Goal: Task Accomplishment & Management: Use online tool/utility

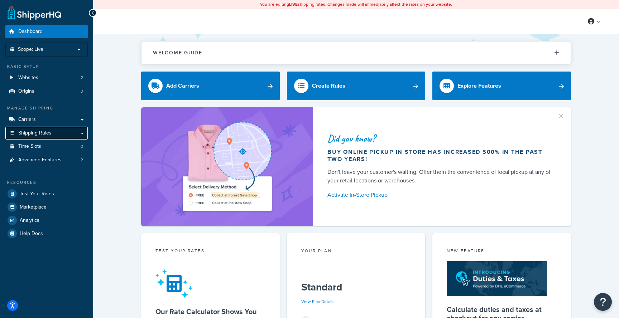
click at [69, 136] on link "Shipping Rules" at bounding box center [46, 133] width 82 height 13
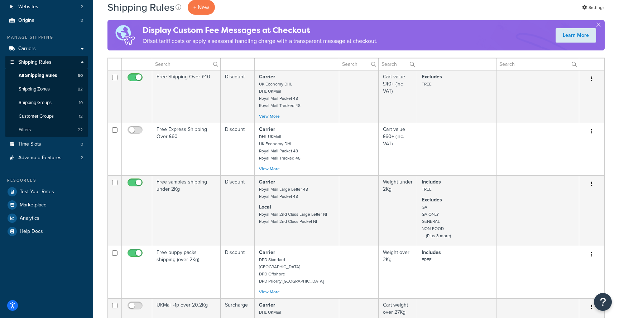
scroll to position [69, 0]
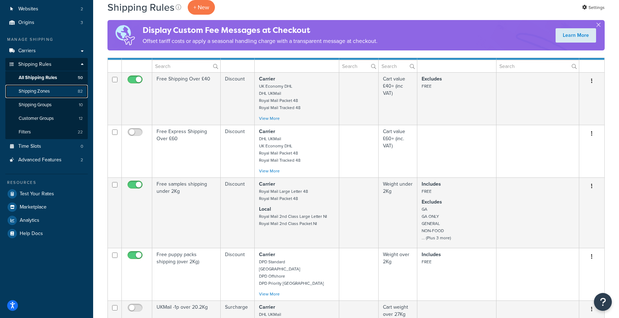
click at [59, 97] on link "Shipping Zones 82" at bounding box center [46, 91] width 82 height 13
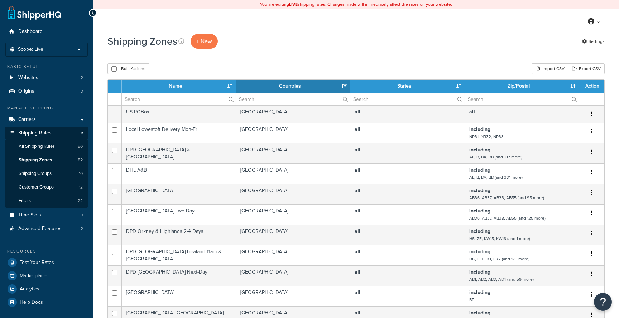
select select "15"
click at [504, 97] on input "text" at bounding box center [522, 99] width 114 height 12
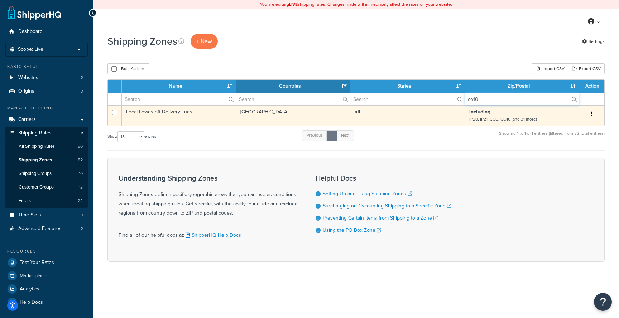
type input "co10"
click at [592, 115] on button "button" at bounding box center [591, 113] width 10 height 11
click at [575, 127] on link "Edit" at bounding box center [562, 128] width 57 height 15
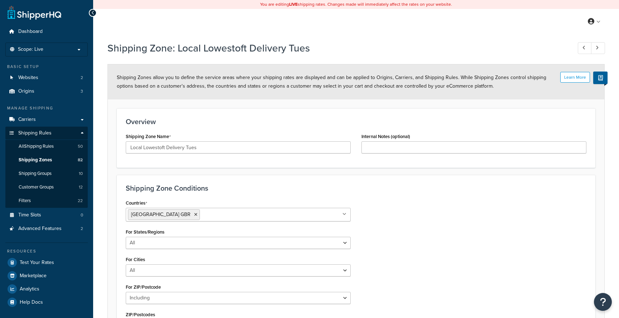
select select "including"
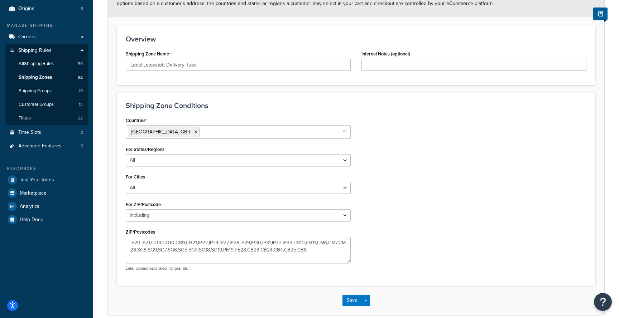
scroll to position [116, 0]
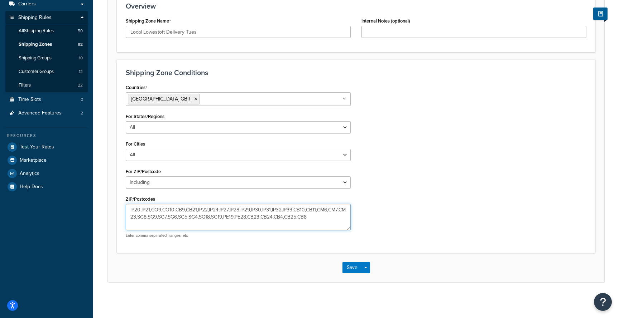
click at [247, 213] on textarea "IP20,IP21,CO9,CO10,CB9,CB21,IP22,IP24,IP27,IP28,IP29,IP30,IP31,IP32,IP33,CB10,C…" at bounding box center [238, 217] width 225 height 26
click at [257, 220] on textarea "IP20,IP21,CO9,CO10,CB9,CB21,IP22,IP24,IP27,IP28,IP29,IP30,IP31,IP32,IP33,CB10,C…" at bounding box center [238, 217] width 225 height 26
click at [253, 217] on textarea "IP20,IP21,CO9,CO10,CB9,CB21,IP22,IP24,IP27,IP28,IP29,IP30,IP31,IP32,IP33,CB10,C…" at bounding box center [238, 217] width 225 height 26
click at [263, 213] on textarea "IP20,IP21,CO9,CO10,CB9,CB21,IP22,IP24,IP27,IP28,IP29,IP30,IP31,IP32,IP33,CB10,C…" at bounding box center [238, 217] width 225 height 26
paste textarea "IP28,IP29,IP30,IP31,IP32,IP33,CO9,CO10,CB9,CB10,CB4,CB8,CB11,CB21,CB23,CB24,CB2…"
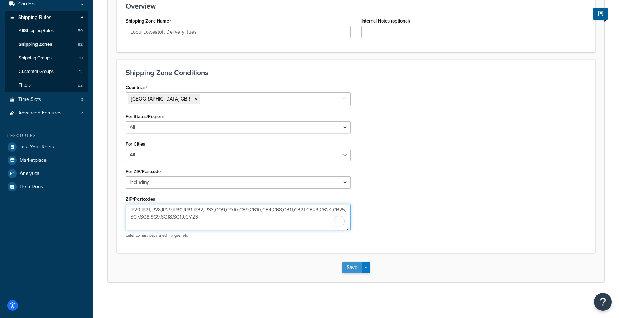
type textarea "IP20,IP21,IP28,IP29,IP30,IP31,IP32,IP33,CO9,CO10,CB9,CB10,CB4,CB8,CB11,CB21,CB2…"
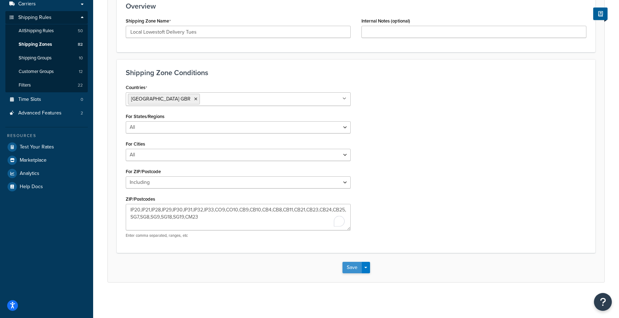
click at [353, 268] on button "Save" at bounding box center [351, 267] width 19 height 11
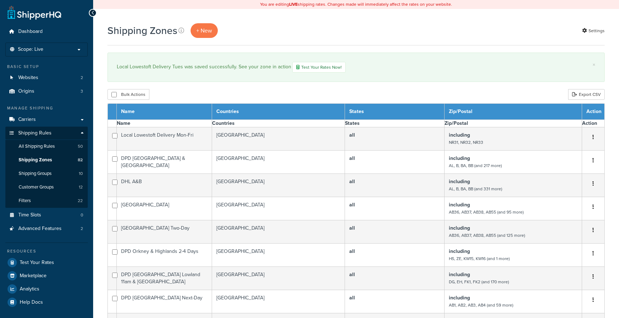
select select "15"
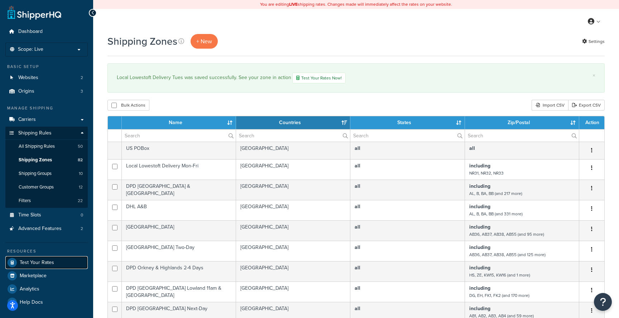
click at [50, 265] on span "Test Your Rates" at bounding box center [37, 263] width 34 height 6
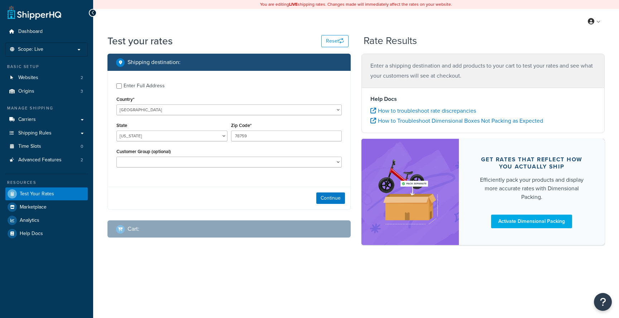
select select "[GEOGRAPHIC_DATA]"
click at [176, 106] on select "United States United Kingdom Afghanistan Åland Islands Albania Algeria American…" at bounding box center [228, 110] width 225 height 11
select select "GB"
click at [116, 105] on select "United States United Kingdom Afghanistan Åland Islands Albania Algeria American…" at bounding box center [228, 110] width 225 height 11
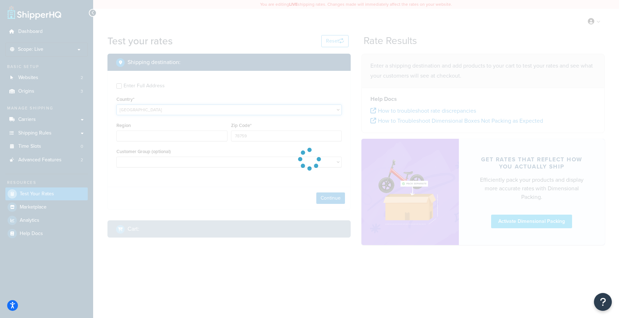
type input "TX"
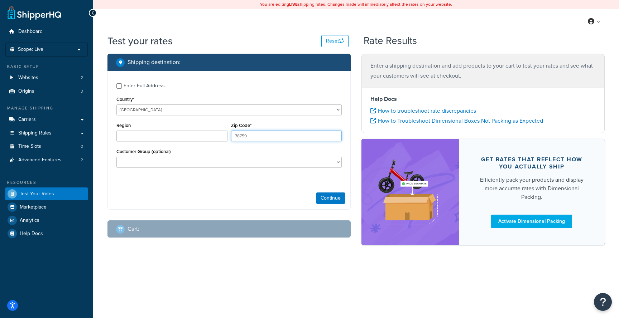
drag, startPoint x: 249, startPoint y: 137, endPoint x: 213, endPoint y: 132, distance: 36.5
click at [213, 132] on div "Region Zip Code* 78759" at bounding box center [229, 134] width 229 height 26
type input "IP28 1AA"
click at [328, 198] on button "Continue" at bounding box center [330, 198] width 29 height 11
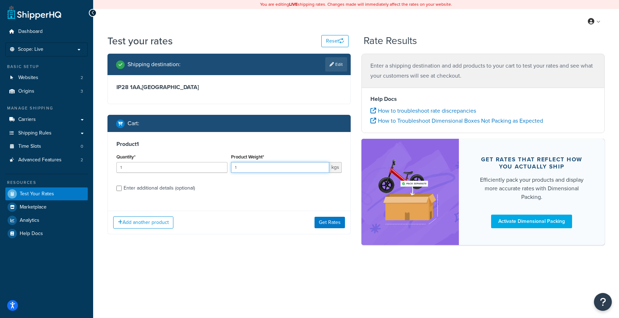
drag, startPoint x: 242, startPoint y: 170, endPoint x: 213, endPoint y: 166, distance: 28.9
click at [215, 166] on div "Quantity* 1 Product Weight* 1 kgs" at bounding box center [229, 165] width 229 height 26
type input "8"
click at [170, 190] on div "Enter additional details (optional)" at bounding box center [158, 188] width 71 height 10
click at [122, 190] on input "Enter additional details (optional)" at bounding box center [118, 188] width 5 height 5
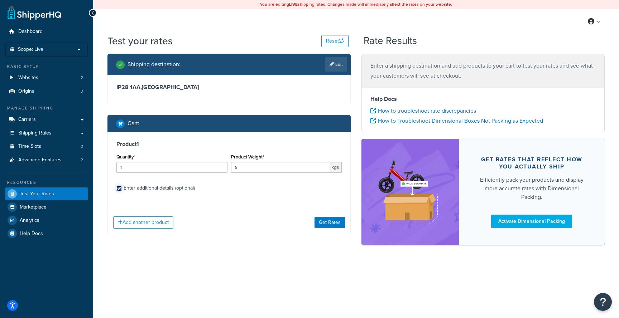
checkbox input "true"
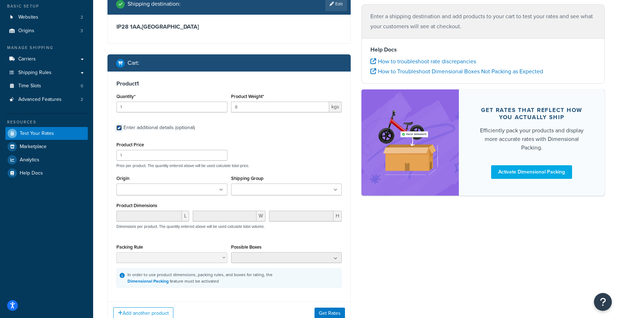
scroll to position [73, 0]
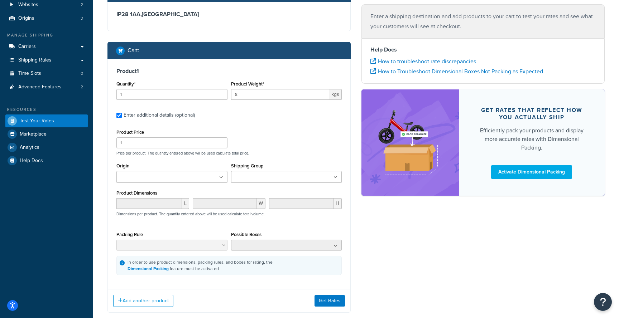
click at [242, 177] on input "Shipping Group" at bounding box center [264, 178] width 63 height 8
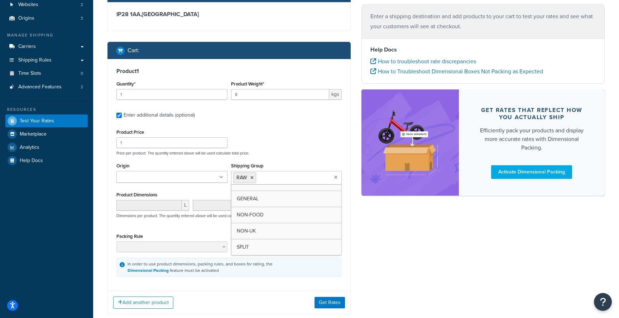
scroll to position [58, 0]
click at [331, 302] on button "Get Rates" at bounding box center [329, 302] width 30 height 11
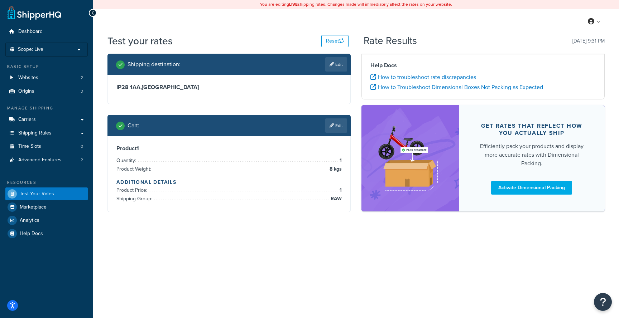
scroll to position [0, 0]
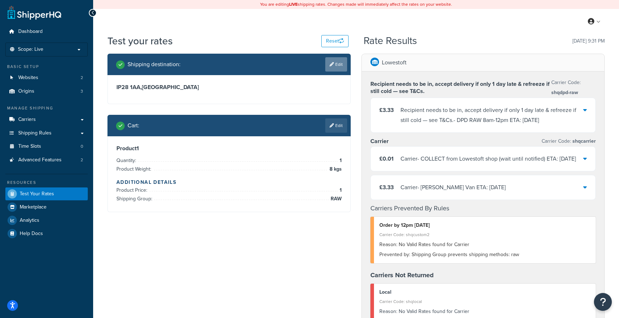
click at [338, 65] on link "Edit" at bounding box center [336, 64] width 22 height 14
select select "GB"
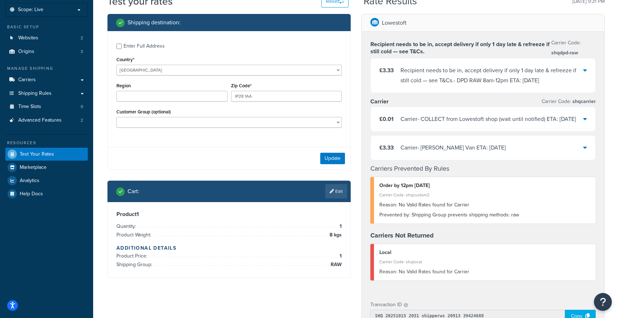
scroll to position [97, 0]
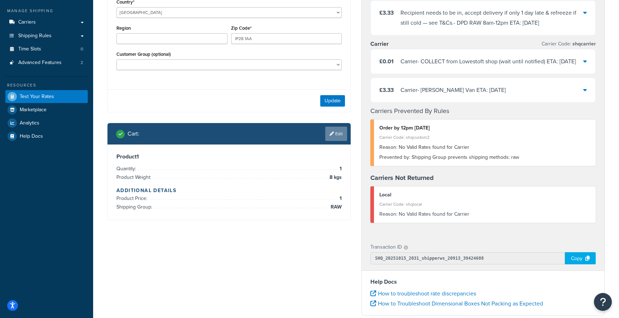
click at [338, 131] on link "Edit" at bounding box center [336, 134] width 22 height 14
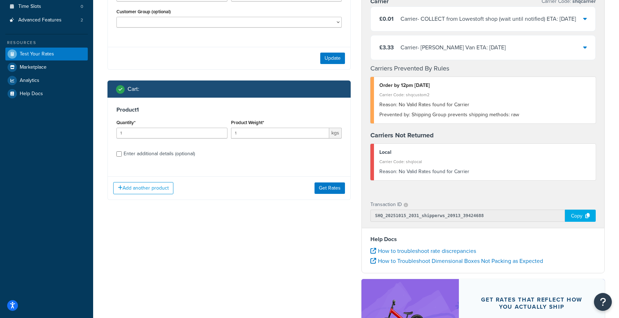
scroll to position [150, 0]
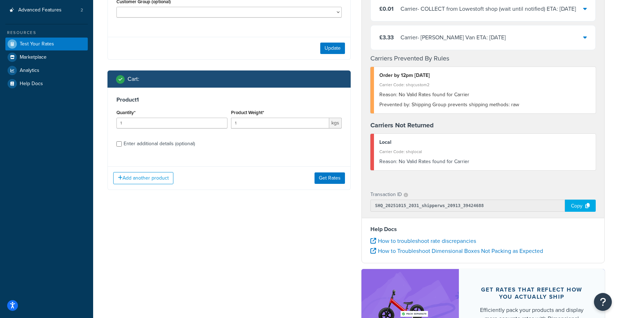
click at [168, 145] on div "Enter additional details (optional)" at bounding box center [158, 144] width 71 height 10
click at [122, 145] on input "Enter additional details (optional)" at bounding box center [118, 143] width 5 height 5
checkbox input "true"
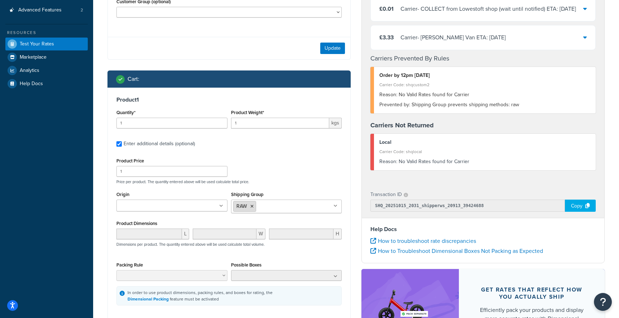
click at [251, 208] on icon at bounding box center [251, 206] width 3 height 4
click at [272, 170] on div "Product Price 1 Price per product. The quantity entered above will be used calc…" at bounding box center [229, 170] width 229 height 28
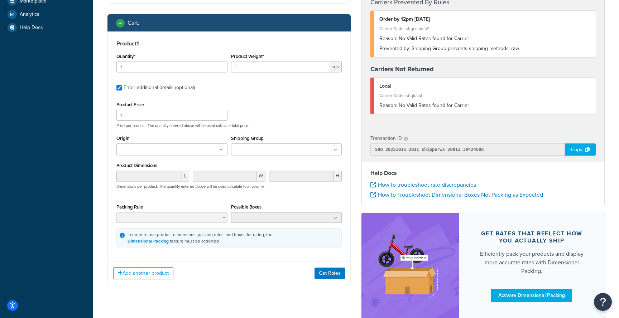
scroll to position [217, 0]
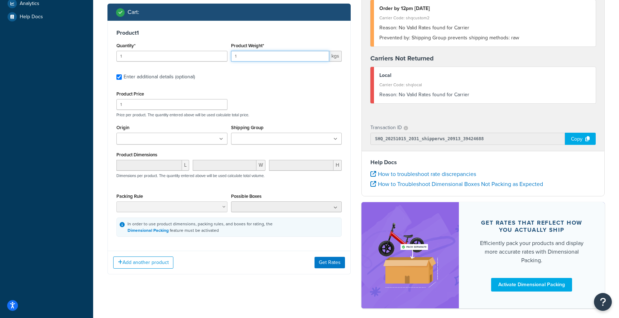
click at [255, 58] on input "1" at bounding box center [280, 56] width 98 height 11
type input "100"
click at [331, 265] on button "Get Rates" at bounding box center [329, 262] width 30 height 11
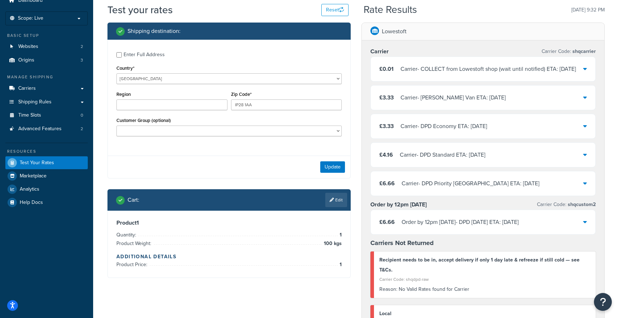
scroll to position [40, 0]
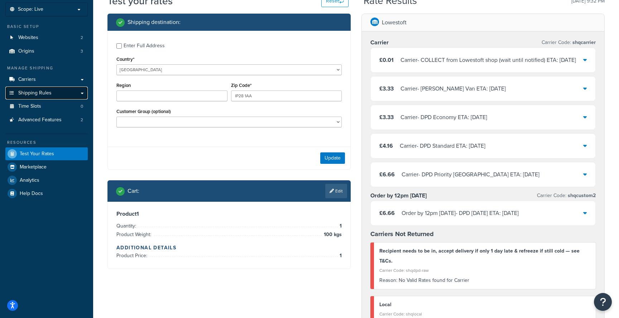
click at [66, 93] on link "Shipping Rules" at bounding box center [46, 93] width 82 height 13
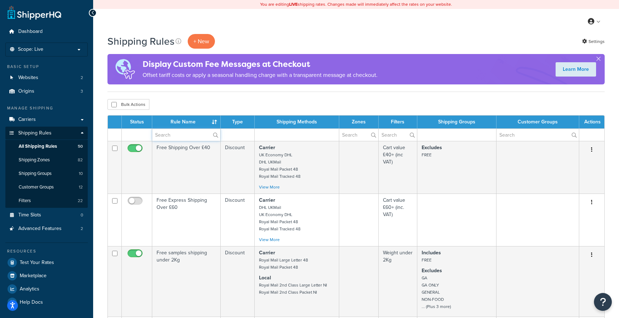
click at [181, 135] on input "text" at bounding box center [186, 135] width 68 height 12
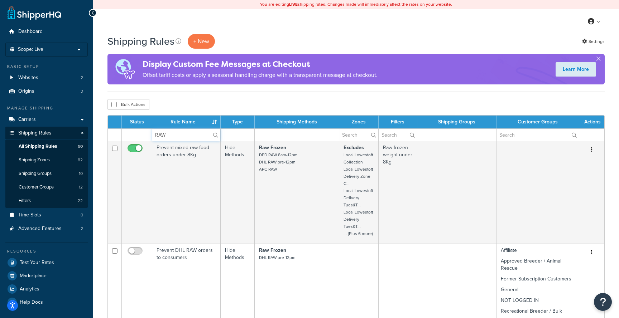
drag, startPoint x: 181, startPoint y: 135, endPoint x: 147, endPoint y: 132, distance: 34.8
click at [155, 133] on input "RAW" at bounding box center [186, 135] width 68 height 12
type input "local"
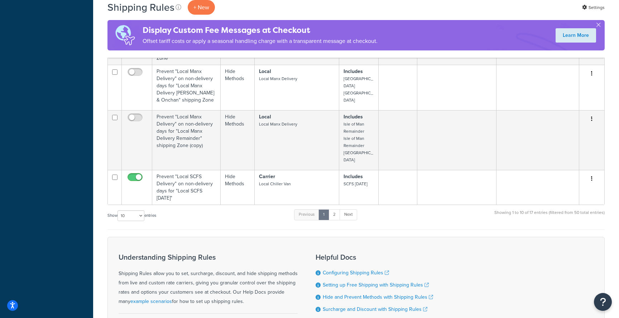
scroll to position [366, 0]
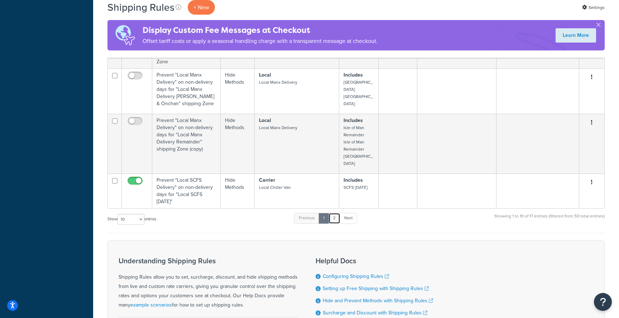
click at [334, 213] on link "2" at bounding box center [334, 218] width 12 height 11
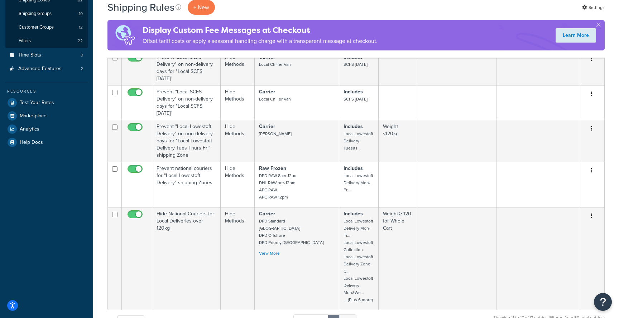
scroll to position [158, 0]
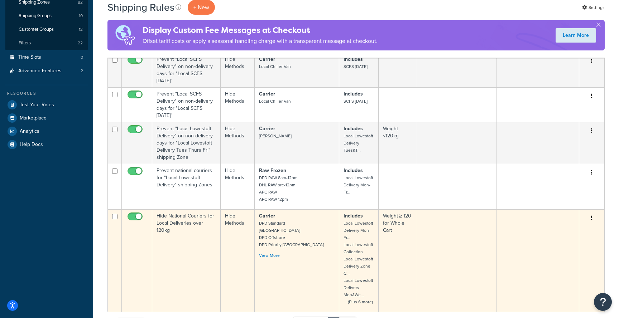
click at [204, 238] on td "Hide National Couriers for Local Deliveries over 120kg" at bounding box center [186, 260] width 68 height 103
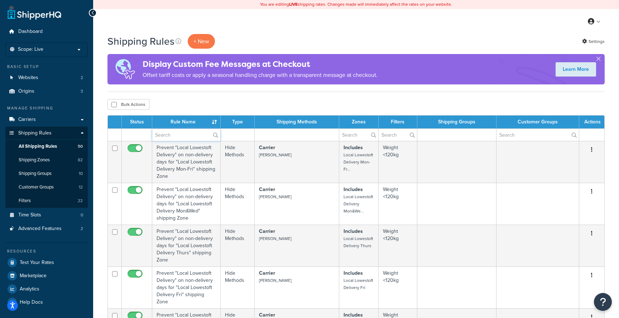
click at [184, 133] on input "text" at bounding box center [186, 135] width 68 height 12
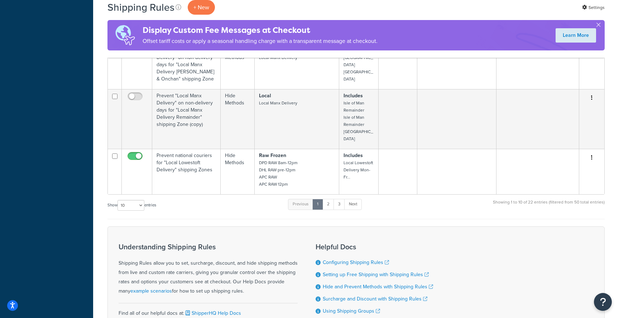
scroll to position [398, 0]
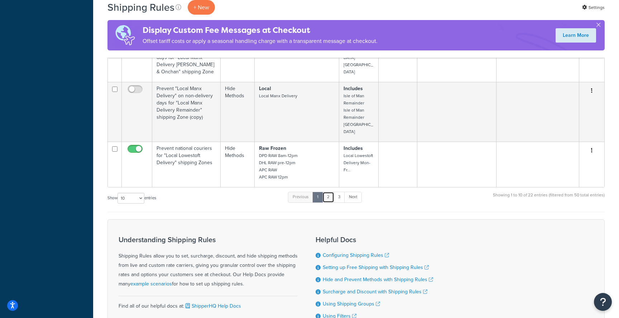
click at [331, 192] on link "2" at bounding box center [328, 197] width 12 height 11
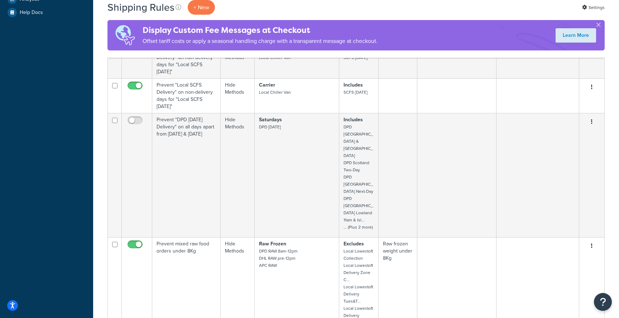
scroll to position [649, 0]
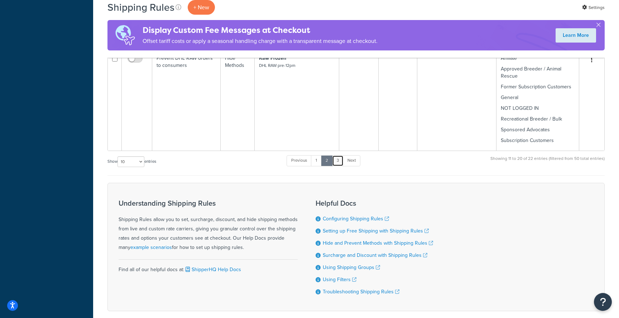
click at [342, 155] on link "3" at bounding box center [337, 160] width 11 height 11
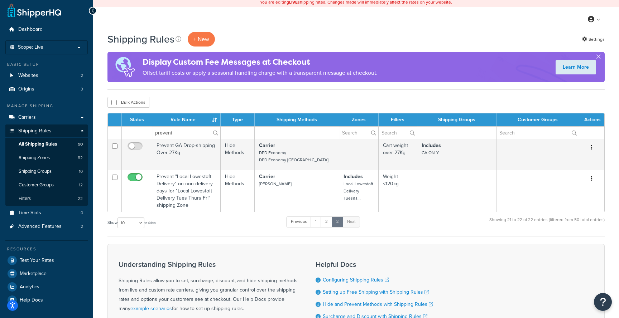
scroll to position [0, 0]
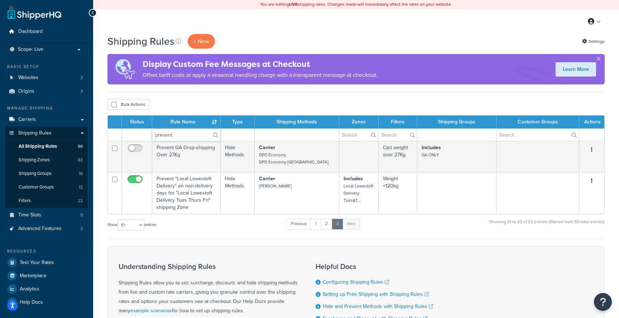
drag, startPoint x: 179, startPoint y: 136, endPoint x: 133, endPoint y: 136, distance: 46.2
click at [137, 136] on tr "prevent" at bounding box center [356, 135] width 496 height 13
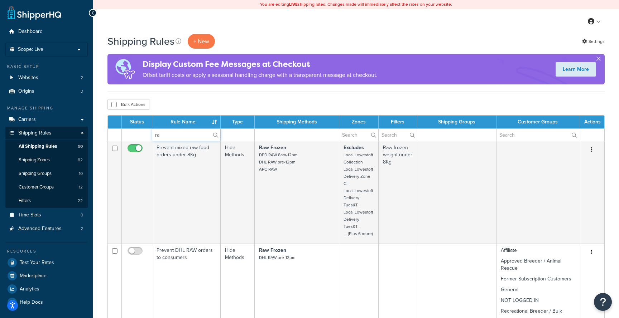
type input "r"
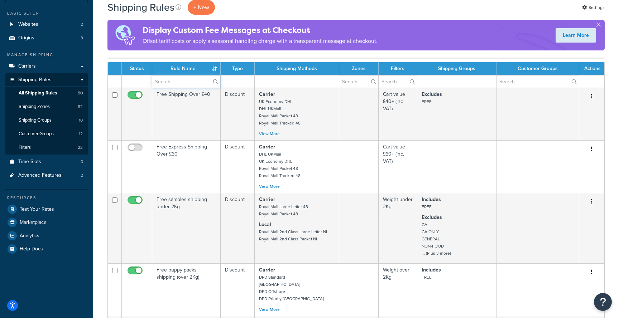
scroll to position [65, 0]
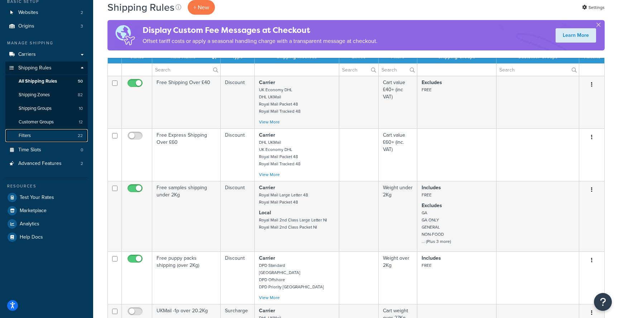
click at [60, 133] on link "Filters 22" at bounding box center [46, 135] width 82 height 13
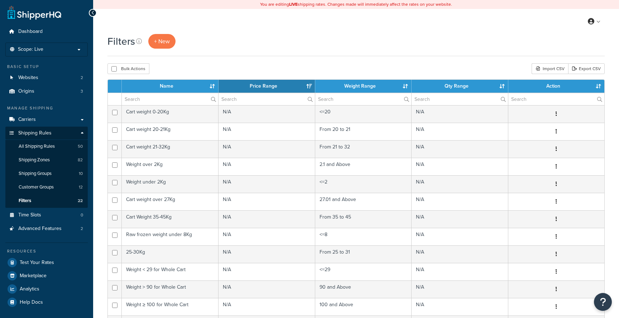
select select "15"
click at [50, 146] on span "All Shipping Rules" at bounding box center [37, 147] width 36 height 6
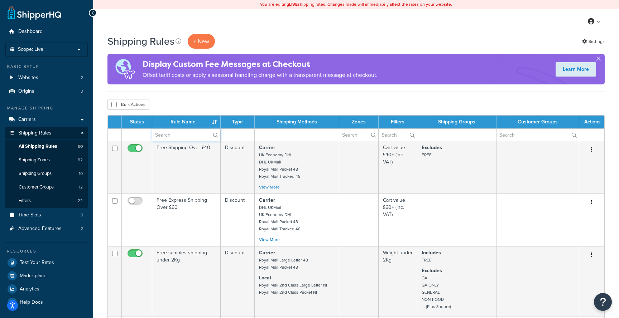
click at [172, 137] on input "text" at bounding box center [186, 135] width 68 height 12
type input "raw"
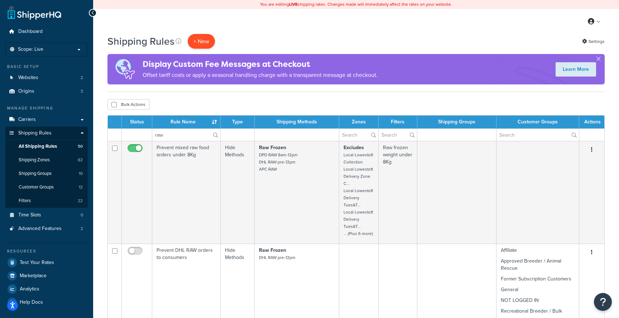
click at [207, 41] on p "+ New" at bounding box center [201, 41] width 27 height 15
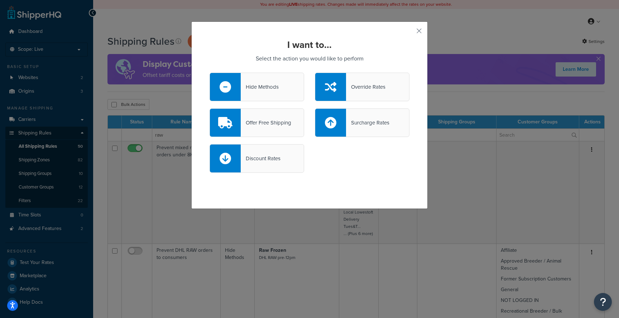
click at [276, 92] on div "Hide Methods" at bounding box center [256, 87] width 94 height 29
click at [0, 0] on input "Hide Methods" at bounding box center [0, 0] width 0 height 0
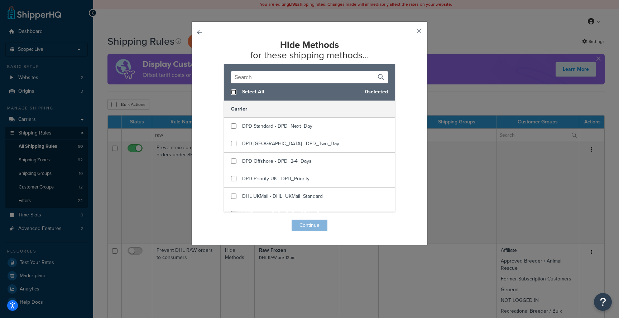
click at [234, 92] on input "checkbox" at bounding box center [233, 91] width 5 height 5
checkbox input "true"
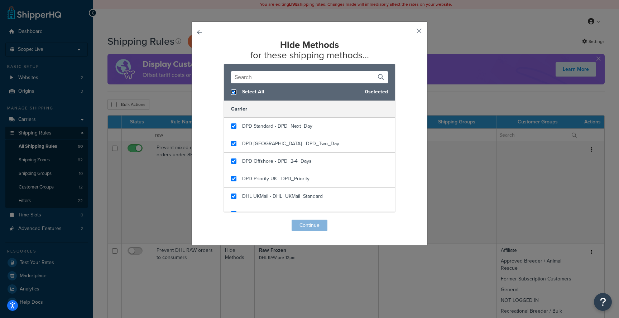
checkbox input "true"
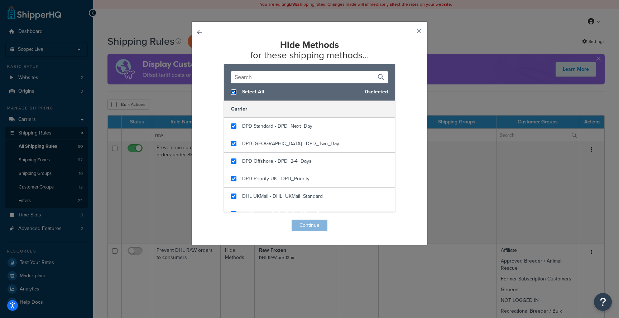
checkbox input "true"
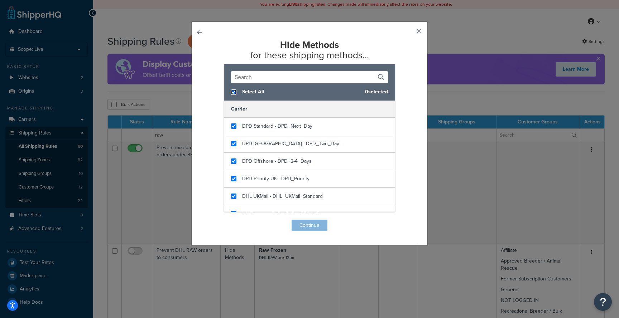
checkbox input "true"
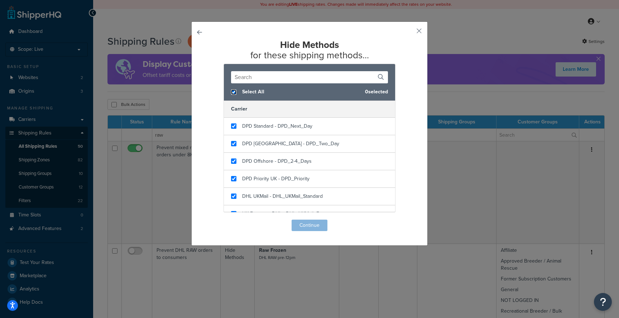
checkbox input "true"
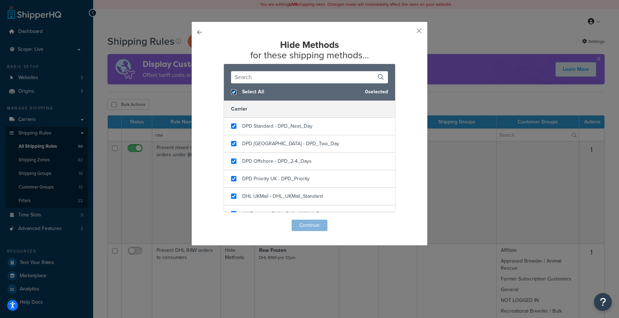
checkbox input "true"
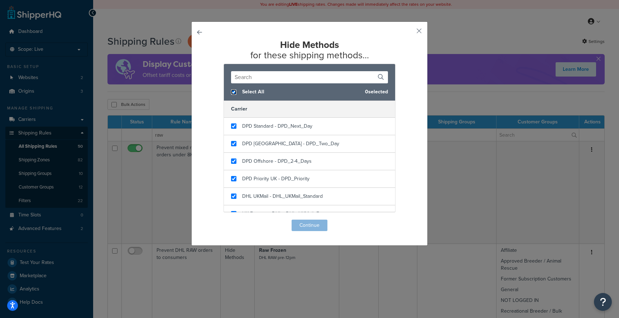
checkbox input "true"
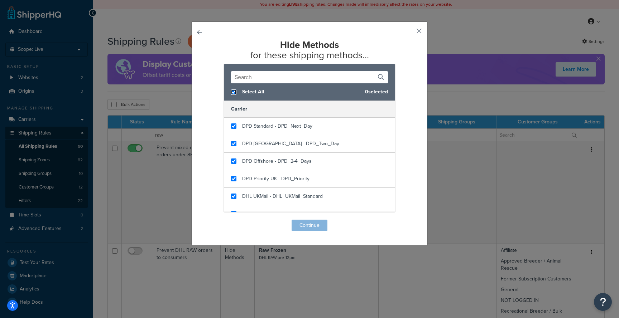
checkbox input "true"
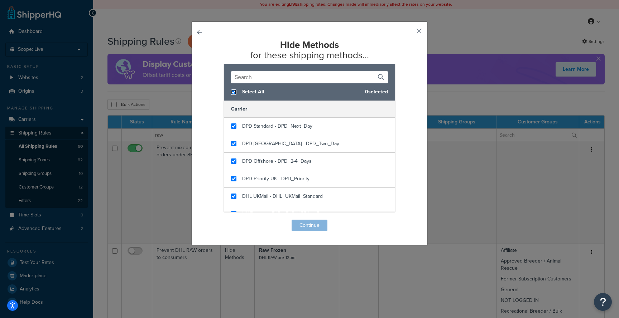
checkbox input "true"
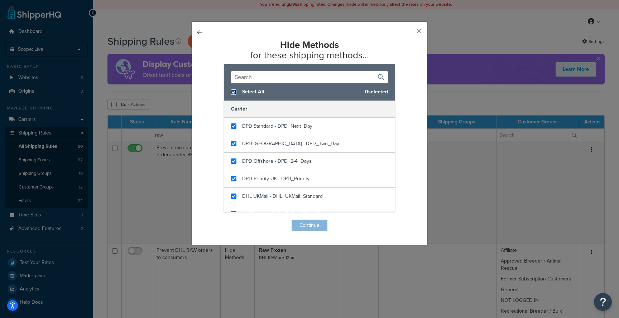
checkbox input "true"
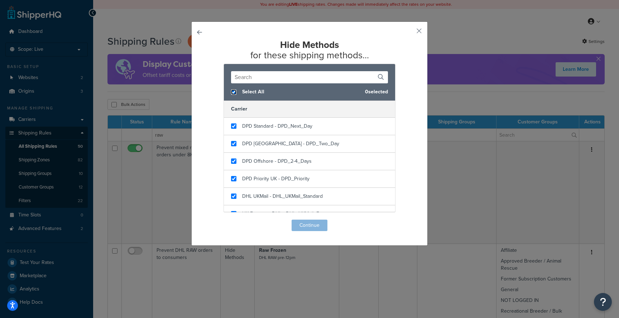
checkbox input "true"
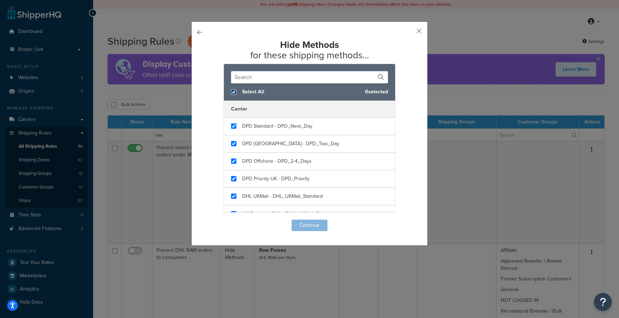
checkbox input "true"
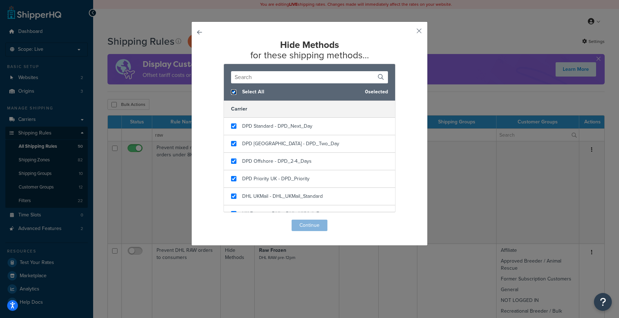
checkbox input "true"
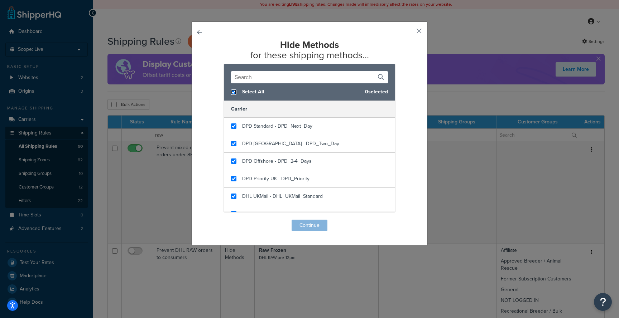
checkbox input "true"
click at [247, 80] on input "text" at bounding box center [309, 77] width 157 height 12
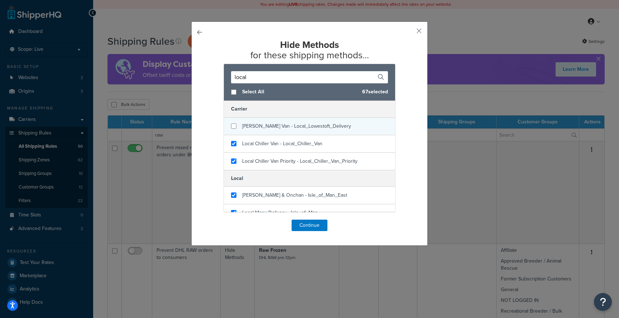
type input "local"
checkbox input "false"
click at [233, 125] on input "checkbox" at bounding box center [233, 125] width 5 height 5
checkbox input "false"
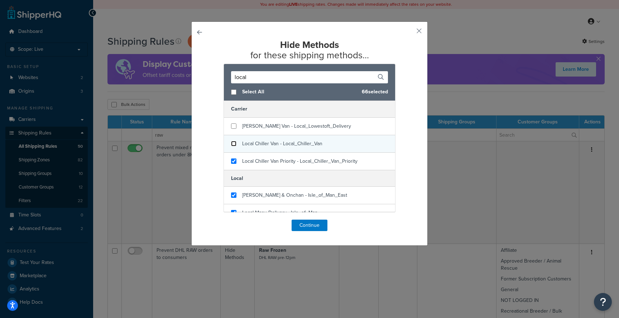
click at [233, 145] on input "checkbox" at bounding box center [233, 143] width 5 height 5
checkbox input "false"
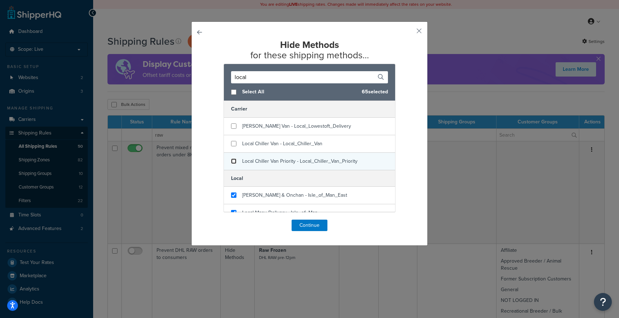
click at [233, 161] on input "checkbox" at bounding box center [233, 161] width 5 height 5
checkbox input "false"
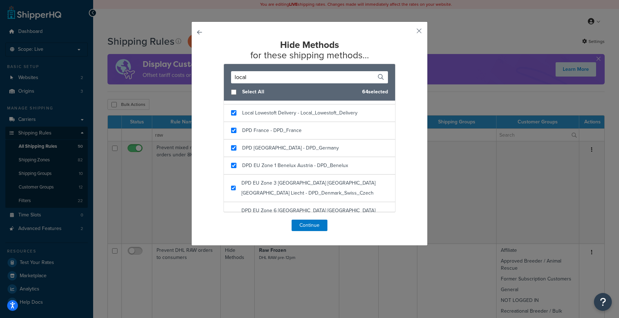
scroll to position [184, 0]
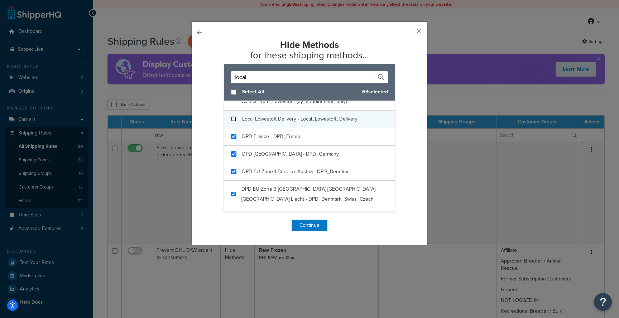
click at [233, 119] on input "checkbox" at bounding box center [233, 118] width 5 height 5
checkbox input "false"
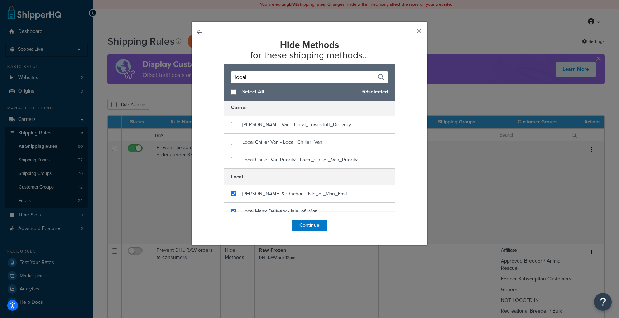
scroll to position [0, 0]
click at [308, 226] on button "Continue" at bounding box center [309, 225] width 36 height 11
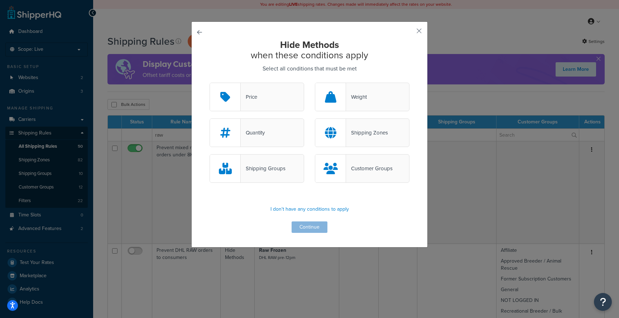
click at [348, 135] on div "Shipping Zones" at bounding box center [367, 133] width 42 height 10
click at [0, 0] on input "Shipping Zones" at bounding box center [0, 0] width 0 height 0
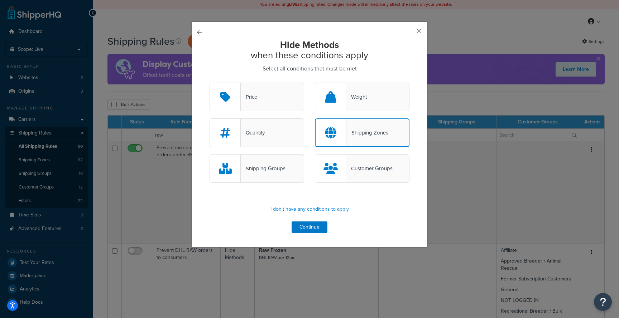
click at [290, 168] on div "Shipping Groups" at bounding box center [256, 168] width 94 height 29
click at [0, 0] on input "Shipping Groups" at bounding box center [0, 0] width 0 height 0
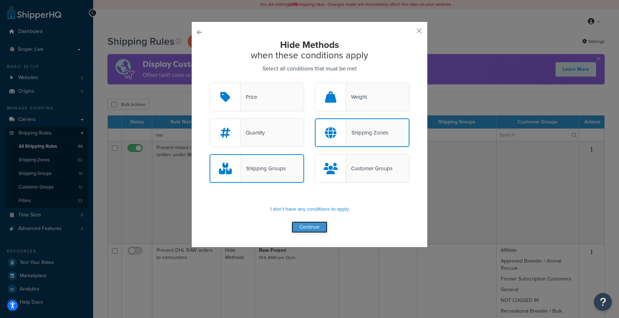
click at [311, 227] on button "Continue" at bounding box center [309, 227] width 36 height 11
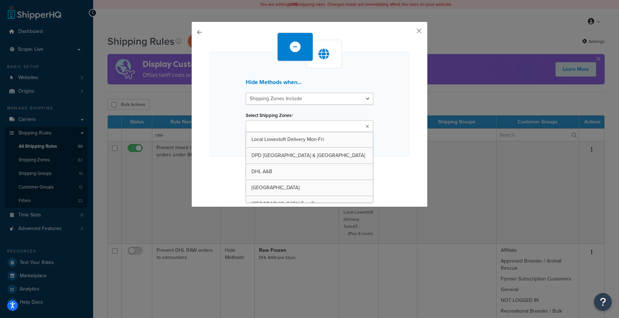
click at [289, 126] on input "Select Shipping Zones" at bounding box center [279, 127] width 63 height 8
type input "local"
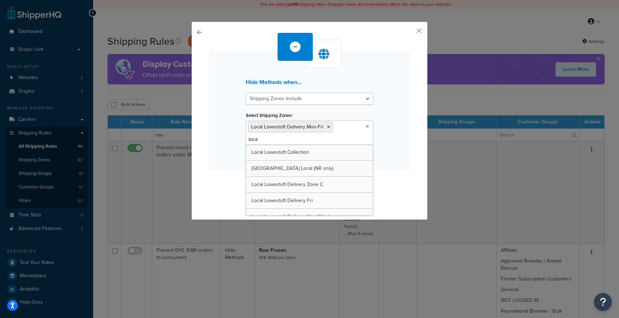
type input "local"
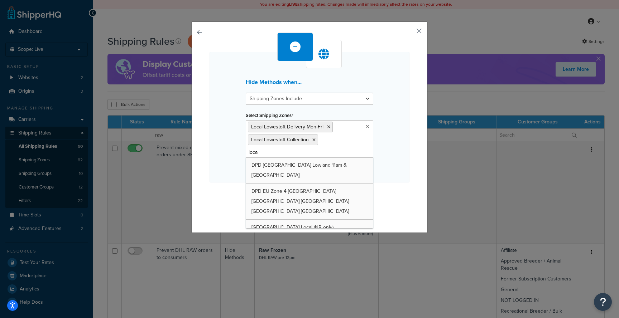
type input "local"
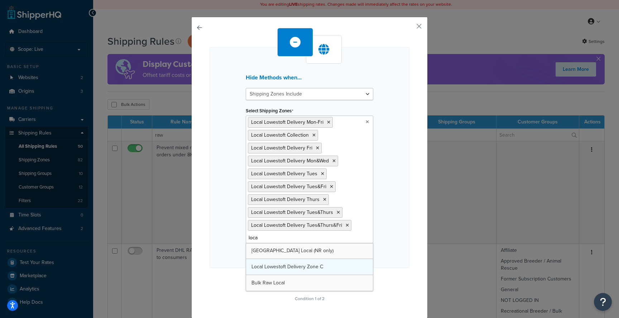
type input "local"
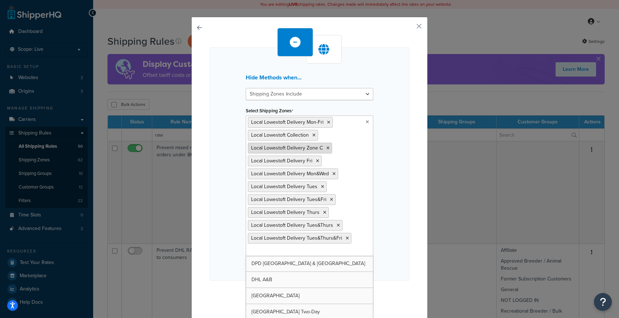
click at [328, 148] on icon at bounding box center [327, 148] width 3 height 4
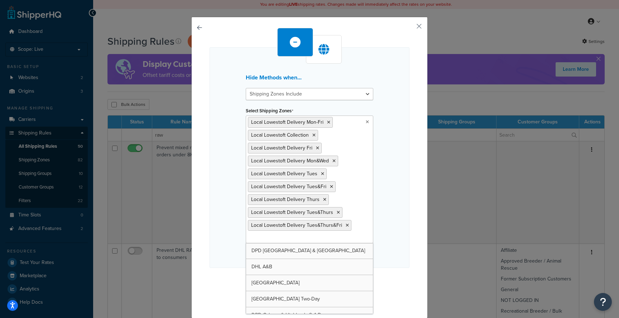
click at [346, 240] on ul "Local Lowestoft Delivery Mon-Fri Local Lowestoft Collection Local Lowestoft Del…" at bounding box center [309, 180] width 127 height 128
click at [341, 240] on ul "Local Lowestoft Delivery Mon-Fri Local Lowestoft Collection Local Lowestoft Del…" at bounding box center [309, 180] width 127 height 128
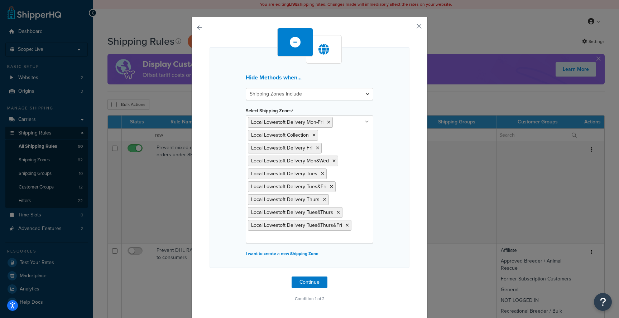
click at [396, 202] on div "Hide Methods when... Shipping Zones Include Shipping Zones Do Not Include Selec…" at bounding box center [309, 157] width 200 height 221
click at [313, 280] on button "Continue" at bounding box center [309, 282] width 36 height 11
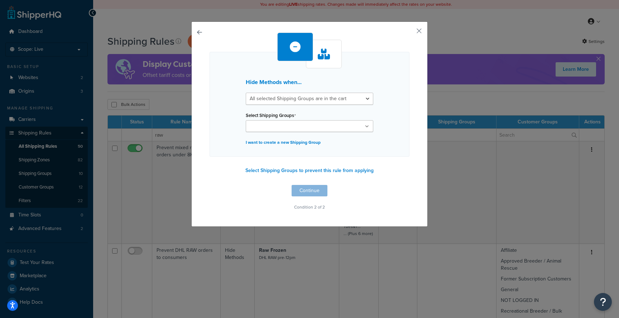
click at [367, 126] on icon at bounding box center [367, 127] width 4 height 4
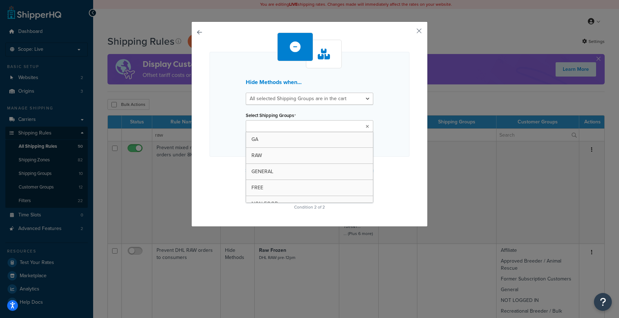
click at [352, 127] on ul at bounding box center [309, 126] width 127 height 12
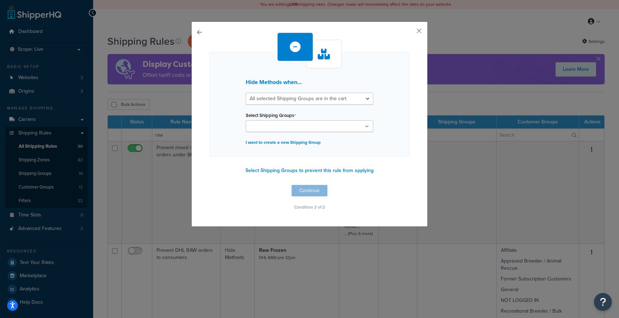
click at [348, 112] on div "Select Shipping Groups GA RAW GENERAL FREE NON-FOOD GA ONLY SPLIT NON-UK [PERSO…" at bounding box center [309, 121] width 127 height 22
click at [348, 103] on select "All selected Shipping Groups are in the cart Any selected Shipping Groups are i…" at bounding box center [309, 99] width 127 height 12
select select "any"
click at [246, 93] on select "All selected Shipping Groups are in the cart Any selected Shipping Groups are i…" at bounding box center [309, 99] width 127 height 12
click at [349, 101] on select "All selected Shipping Groups are in the cart Any selected Shipping Groups are i…" at bounding box center [309, 99] width 127 height 12
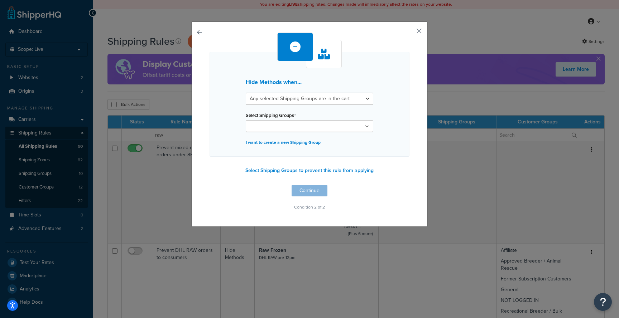
click at [347, 125] on ul at bounding box center [309, 126] width 127 height 12
type input "raw"
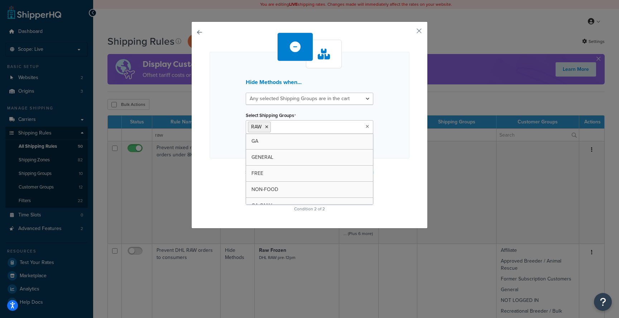
click at [389, 138] on div "Hide Methods when... All selected Shipping Groups are in the cart Any selected …" at bounding box center [309, 105] width 200 height 107
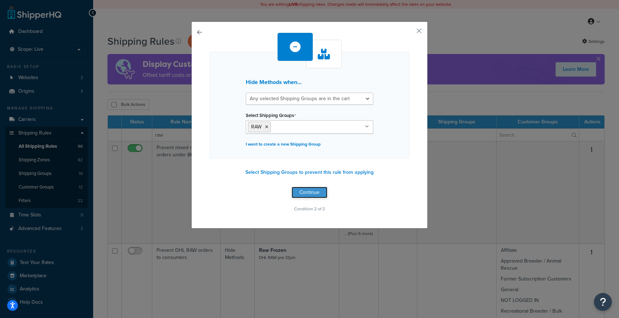
click at [319, 192] on button "Continue" at bounding box center [309, 192] width 36 height 11
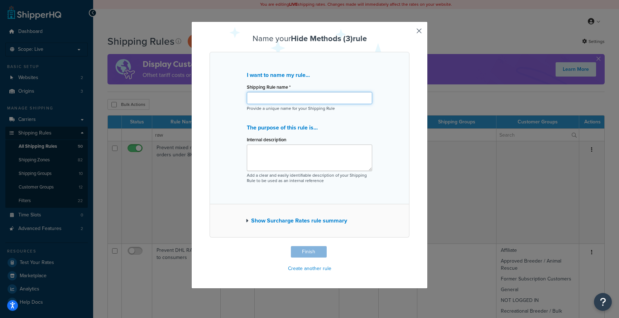
click at [272, 97] on input "Shipping Rule name *" at bounding box center [309, 98] width 125 height 12
type input "Hide National Couriers for Local Raw Orders"
click at [309, 254] on button "Finish" at bounding box center [309, 251] width 36 height 11
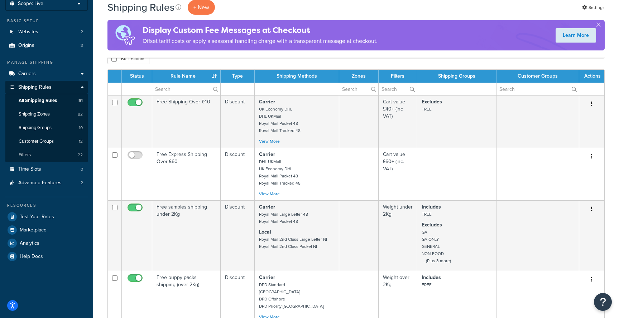
scroll to position [47, 0]
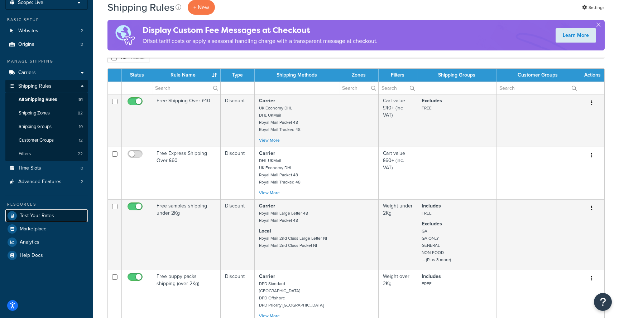
click at [48, 217] on span "Test Your Rates" at bounding box center [37, 216] width 34 height 6
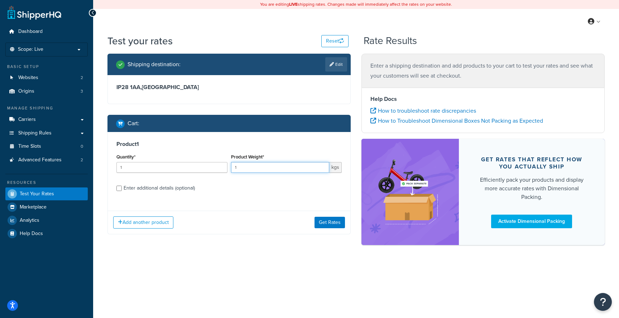
drag, startPoint x: 280, startPoint y: 168, endPoint x: 209, endPoint y: 166, distance: 71.2
click at [242, 168] on input "1" at bounding box center [280, 167] width 98 height 11
type input "8"
click at [334, 223] on button "Get Rates" at bounding box center [329, 222] width 30 height 11
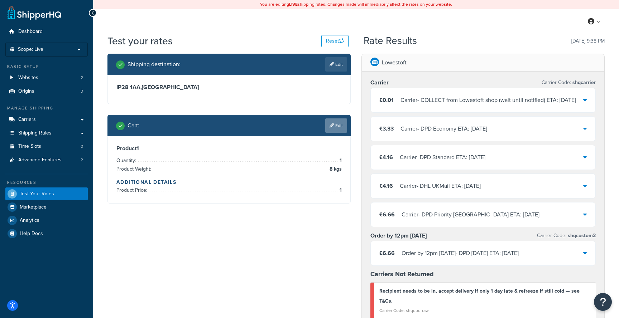
click at [335, 127] on link "Edit" at bounding box center [336, 125] width 22 height 14
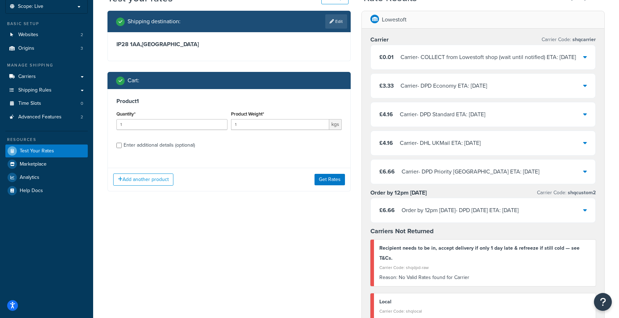
scroll to position [50, 0]
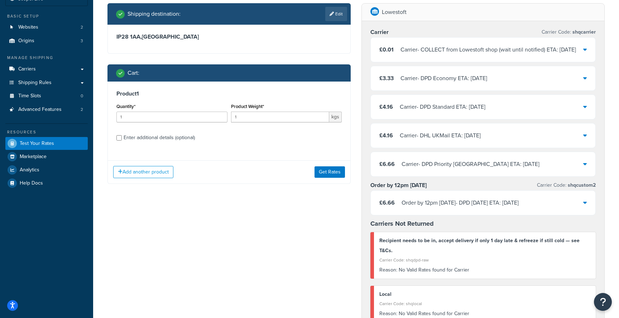
click at [178, 139] on div "Enter additional details (optional)" at bounding box center [158, 138] width 71 height 10
click at [122, 139] on input "Enter additional details (optional)" at bounding box center [118, 137] width 5 height 5
checkbox input "true"
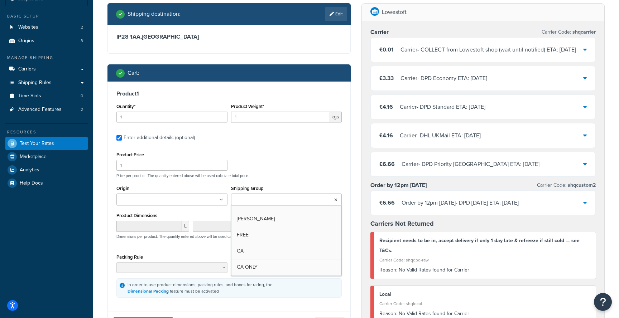
click at [254, 198] on input "Shipping Group" at bounding box center [264, 200] width 63 height 8
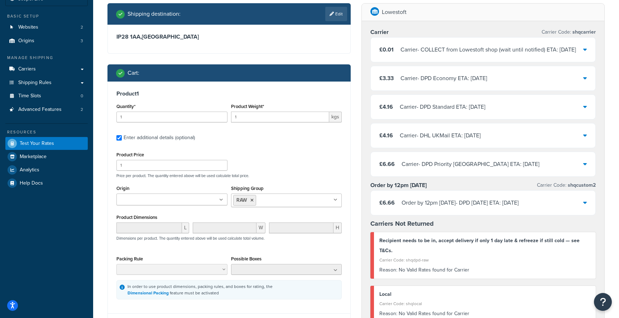
click at [236, 171] on div "Product Price 1 Price per product. The quantity entered above will be used calc…" at bounding box center [229, 164] width 229 height 28
drag, startPoint x: 241, startPoint y: 120, endPoint x: 223, endPoint y: 118, distance: 17.3
click at [228, 119] on div "Quantity* 1 Product Weight* 1 kgs" at bounding box center [229, 115] width 229 height 26
type input "8"
click at [291, 162] on div "Product Price 1 Price per product. The quantity entered above will be used calc…" at bounding box center [229, 164] width 229 height 28
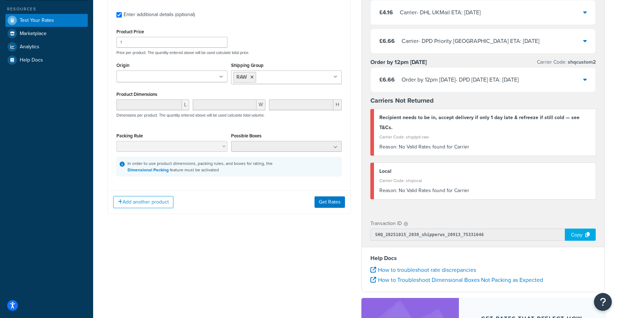
scroll to position [303, 0]
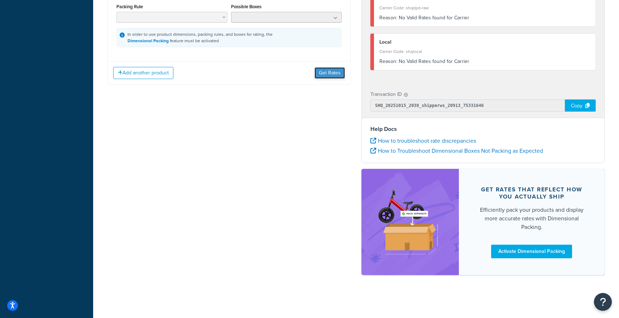
click at [328, 76] on button "Get Rates" at bounding box center [329, 72] width 30 height 11
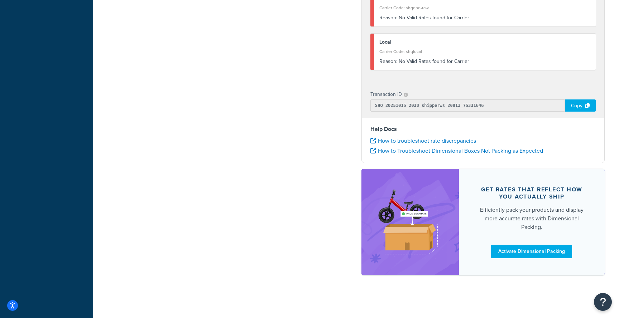
scroll to position [0, 0]
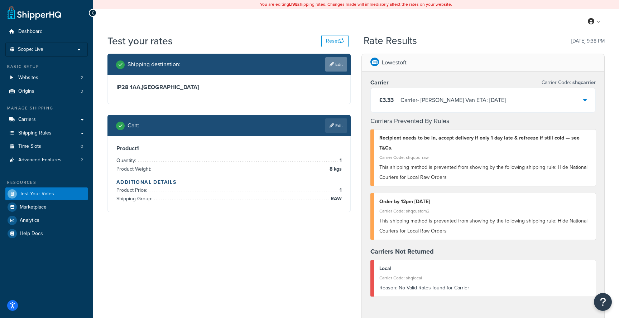
click at [339, 62] on link "Edit" at bounding box center [336, 64] width 22 height 14
select select "GB"
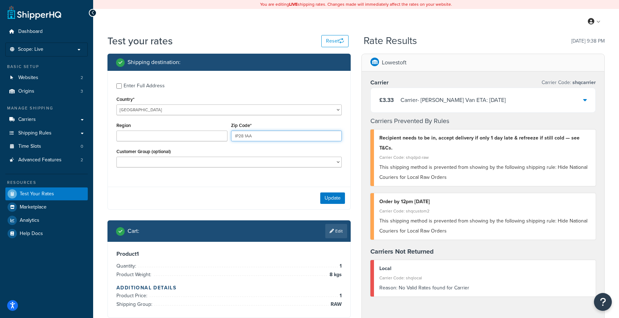
drag, startPoint x: 254, startPoint y: 136, endPoint x: 210, endPoint y: 132, distance: 44.2
click at [214, 132] on div "Region Zip Code* IP28 1AA" at bounding box center [229, 134] width 229 height 26
type input "SG8 1AA"
click at [333, 198] on button "Update" at bounding box center [332, 198] width 25 height 11
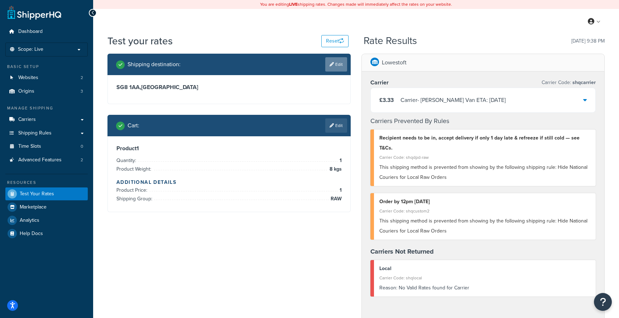
click at [335, 70] on link "Edit" at bounding box center [336, 64] width 22 height 14
select select "GB"
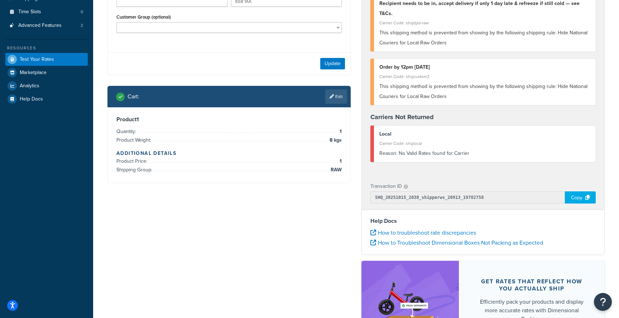
scroll to position [142, 0]
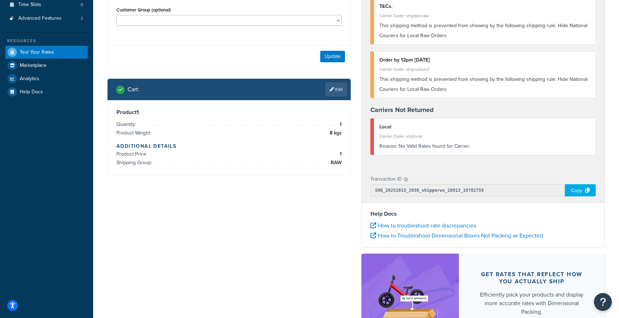
click at [339, 97] on div "Cart : Edit" at bounding box center [228, 89] width 243 height 21
click at [339, 93] on link "Edit" at bounding box center [336, 89] width 22 height 14
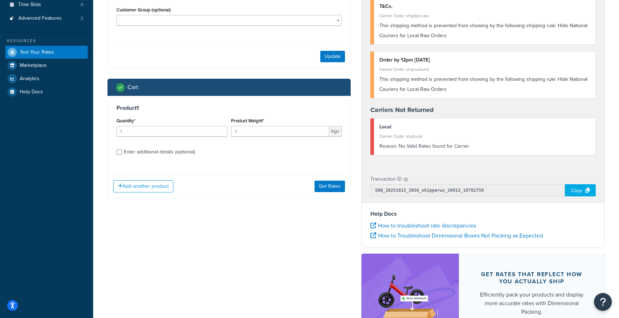
scroll to position [149, 0]
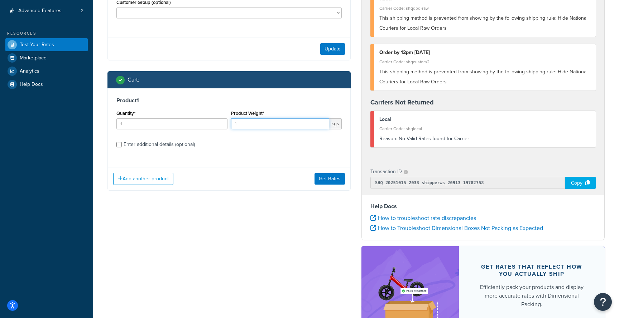
drag, startPoint x: 250, startPoint y: 124, endPoint x: 226, endPoint y: 124, distance: 23.6
click at [232, 124] on input "1" at bounding box center [280, 123] width 98 height 11
type input "120"
click at [181, 145] on div "Enter additional details (optional)" at bounding box center [158, 145] width 71 height 10
click at [122, 145] on input "Enter additional details (optional)" at bounding box center [118, 144] width 5 height 5
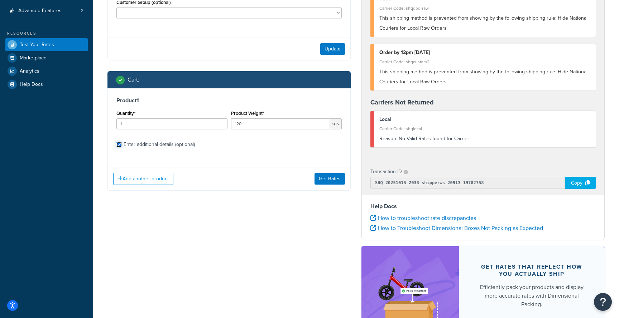
checkbox input "true"
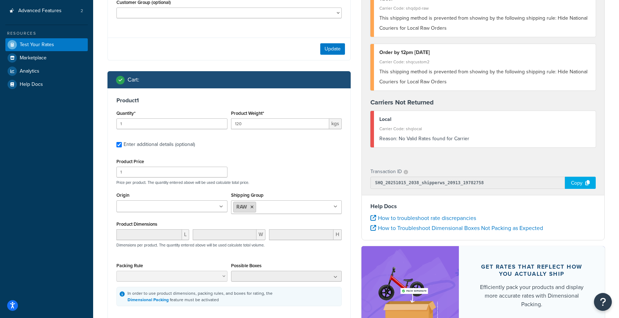
click at [253, 207] on icon at bounding box center [251, 207] width 3 height 4
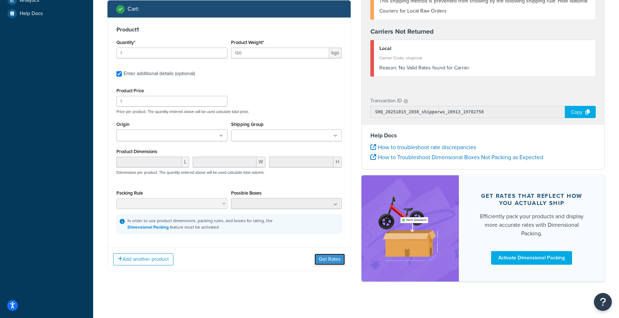
click at [328, 259] on button "Get Rates" at bounding box center [329, 259] width 30 height 11
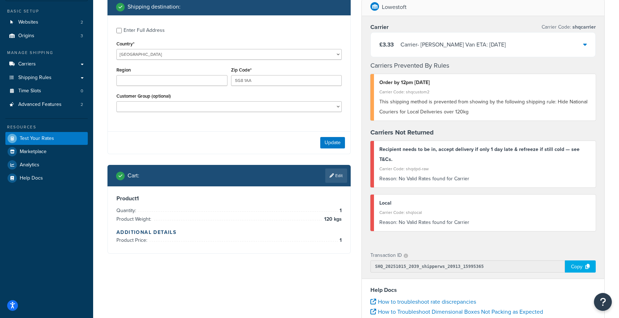
scroll to position [0, 0]
